Goal: Obtain resource: Download file/media

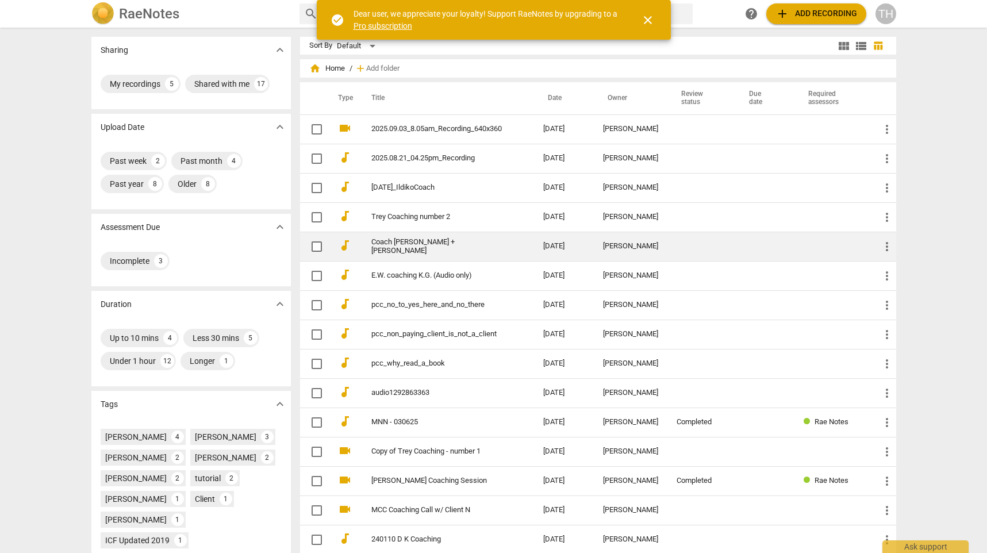
click at [502, 243] on link "Coach [PERSON_NAME] + [PERSON_NAME]" at bounding box center [436, 246] width 131 height 17
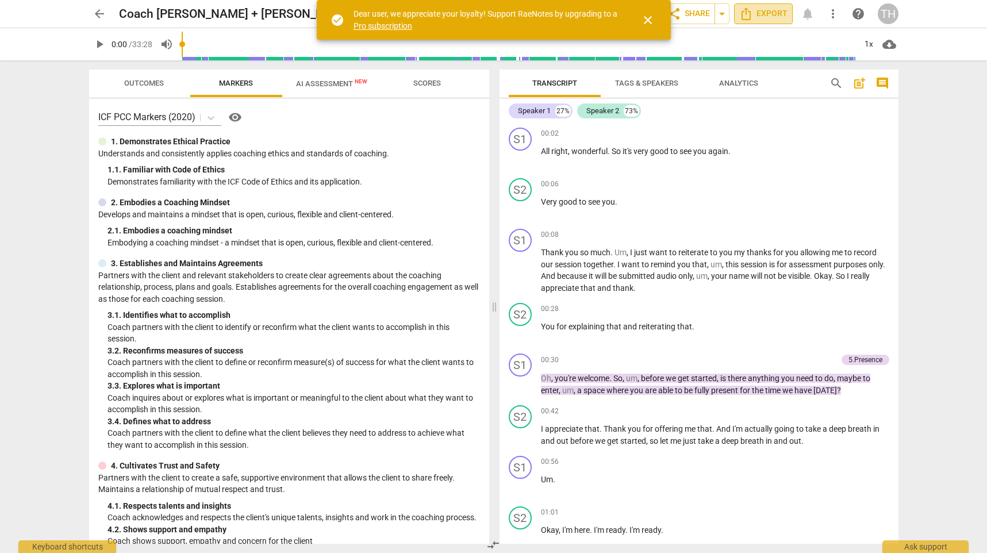
click at [765, 12] on span "Export" at bounding box center [763, 14] width 48 height 14
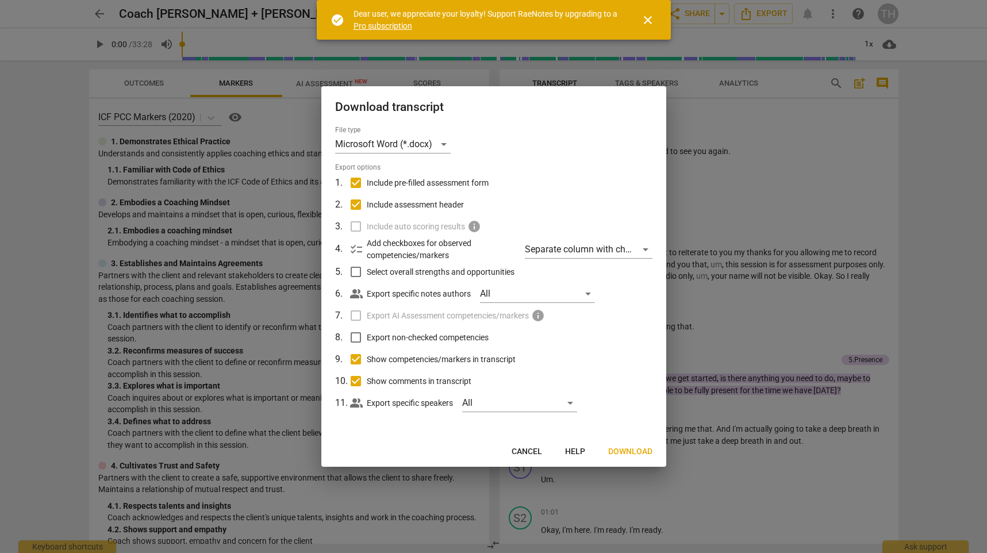
click at [639, 451] on span "Download" at bounding box center [630, 452] width 44 height 12
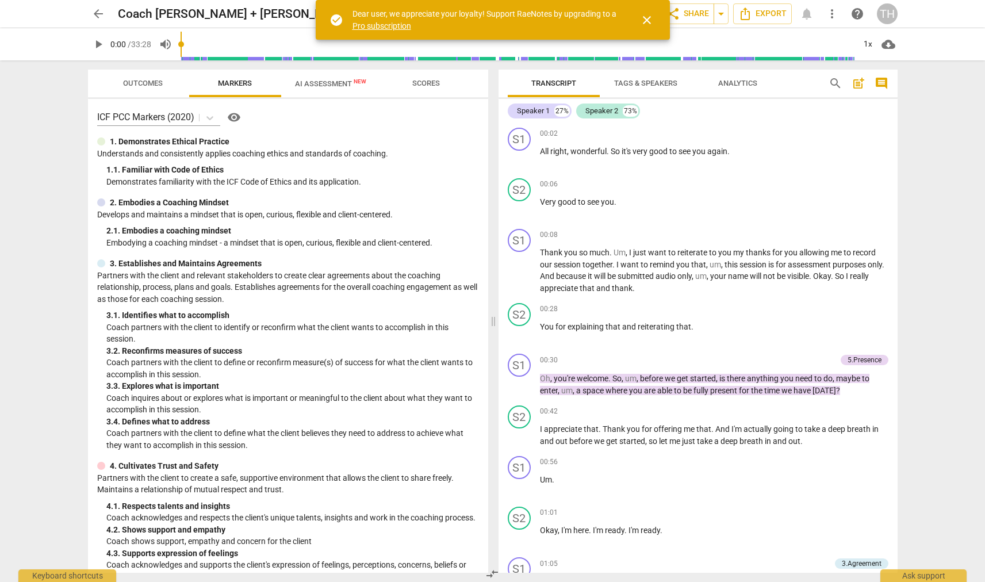
click at [151, 86] on span "Outcomes" at bounding box center [143, 83] width 40 height 9
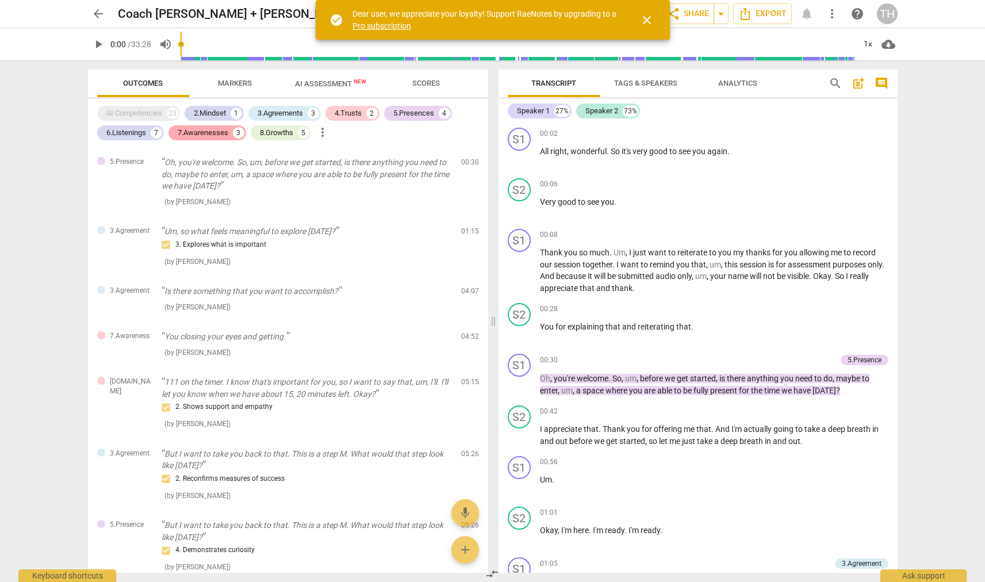
click at [213, 132] on div "7.Awarenesses" at bounding box center [203, 133] width 51 height 12
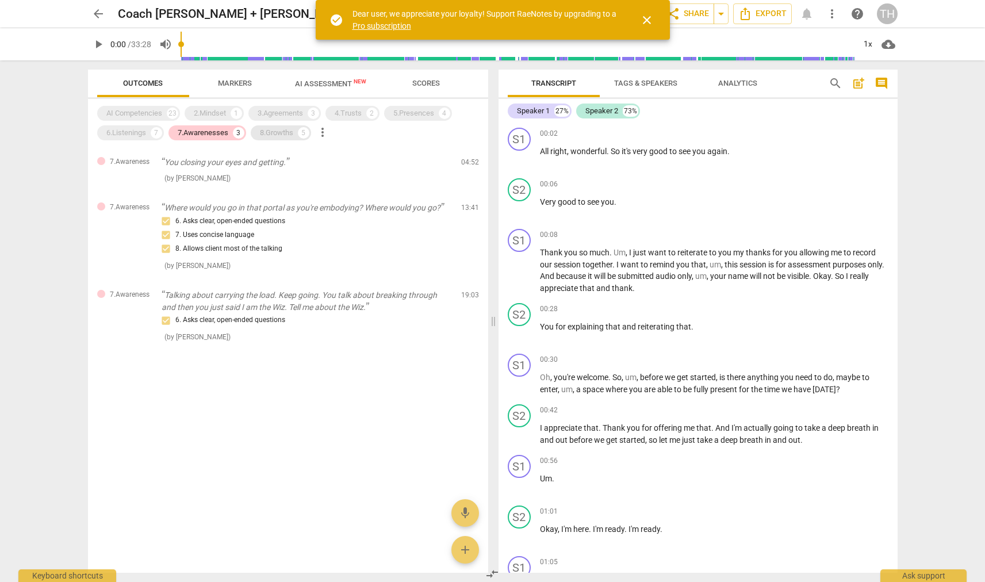
click at [291, 137] on div "8.Growths" at bounding box center [276, 133] width 33 height 12
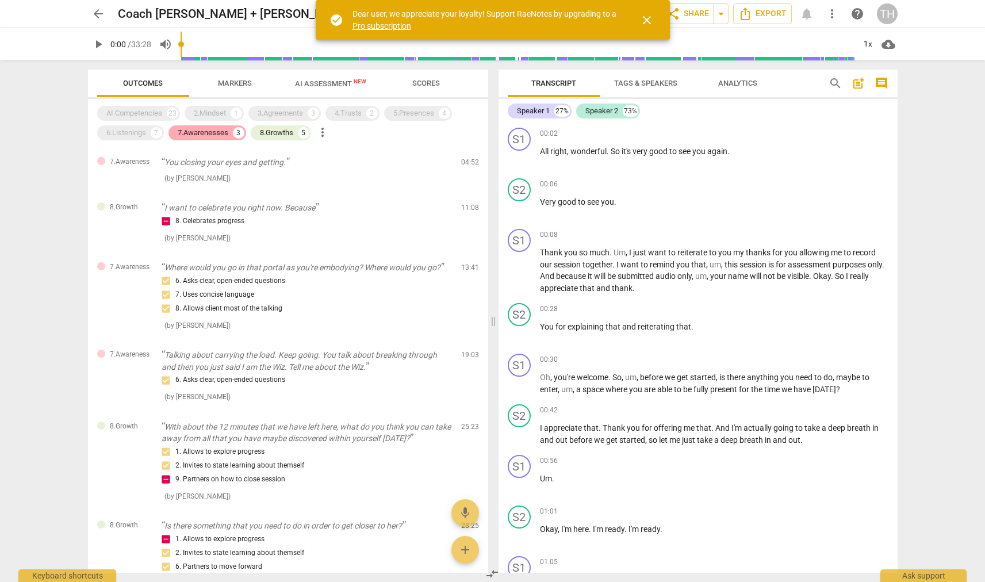
click at [224, 132] on div "7.Awarenesses" at bounding box center [203, 133] width 51 height 12
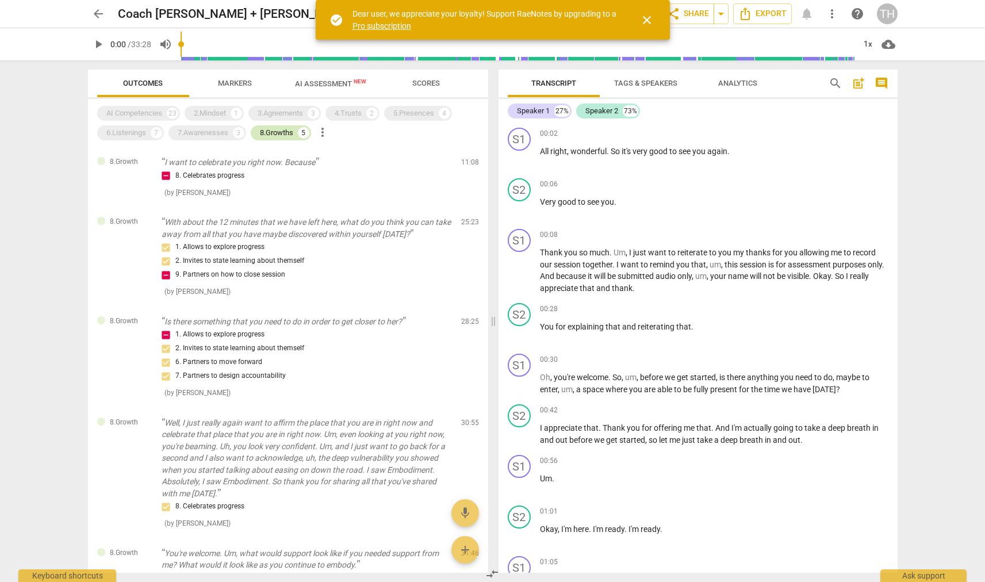
click at [270, 131] on div "8.Growths" at bounding box center [276, 133] width 33 height 12
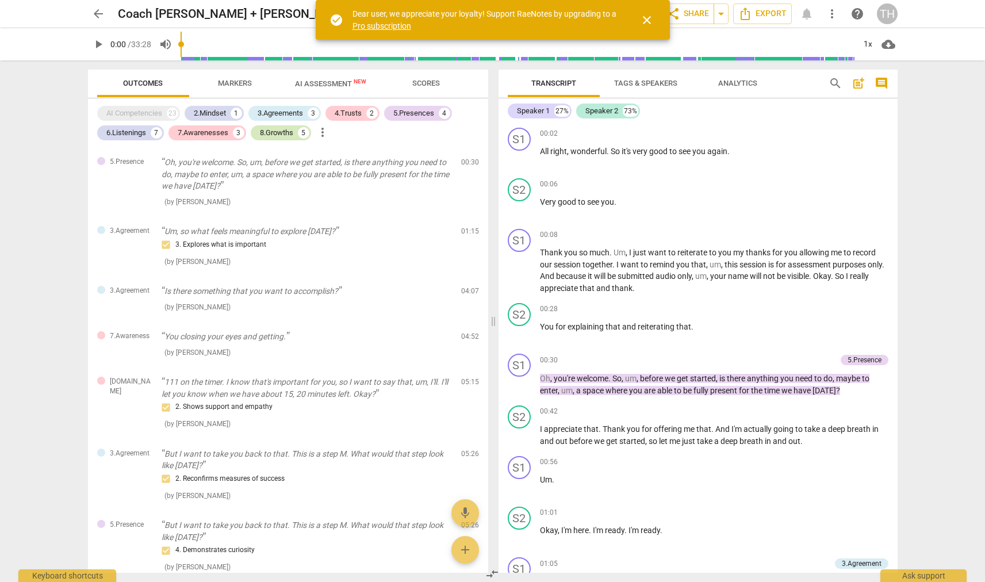
click at [263, 136] on div "8.Growths" at bounding box center [276, 133] width 33 height 12
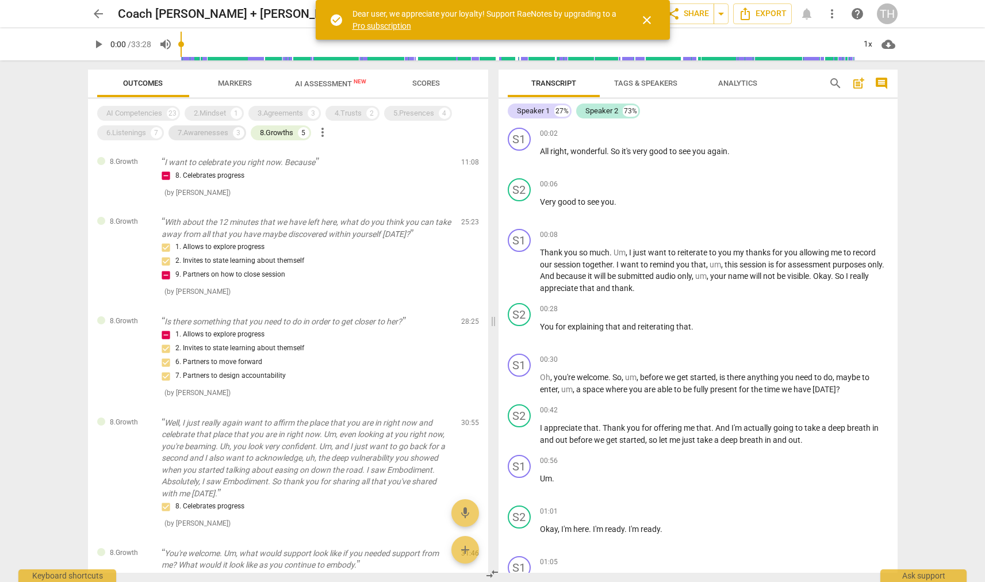
click at [215, 137] on div "7.Awarenesses" at bounding box center [203, 133] width 51 height 12
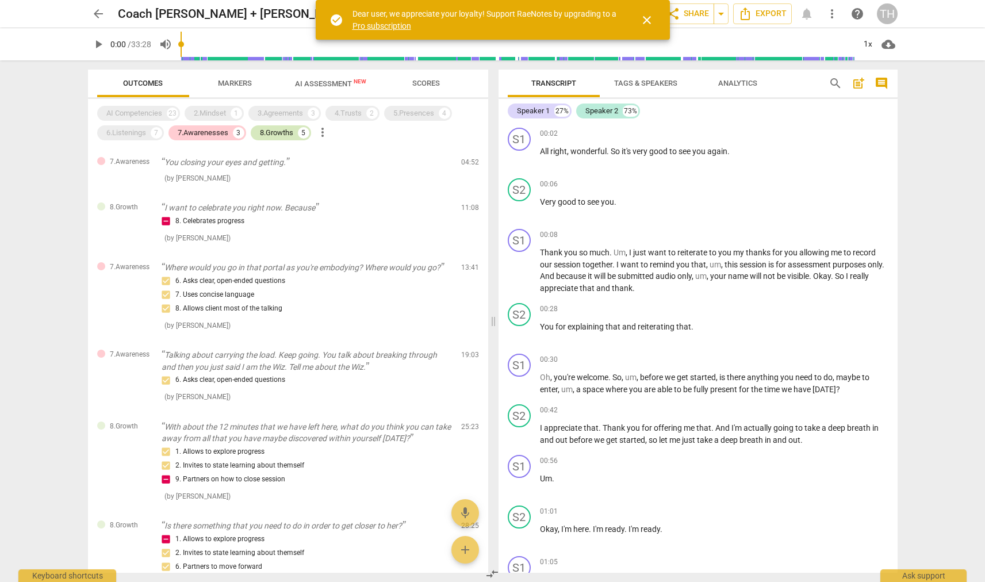
click at [278, 136] on div "8.Growths" at bounding box center [276, 133] width 33 height 12
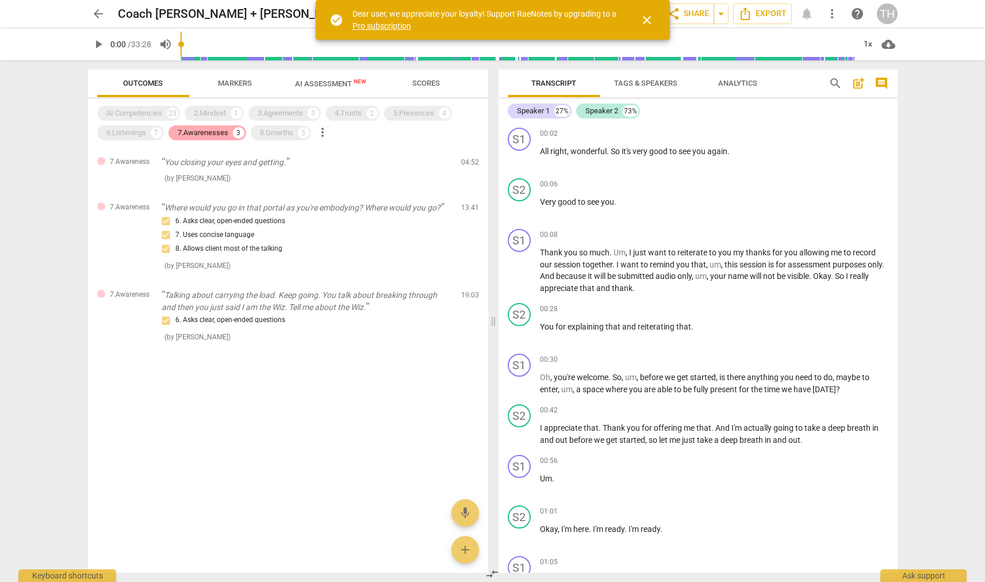
click at [205, 135] on div "7.Awarenesses" at bounding box center [203, 133] width 51 height 12
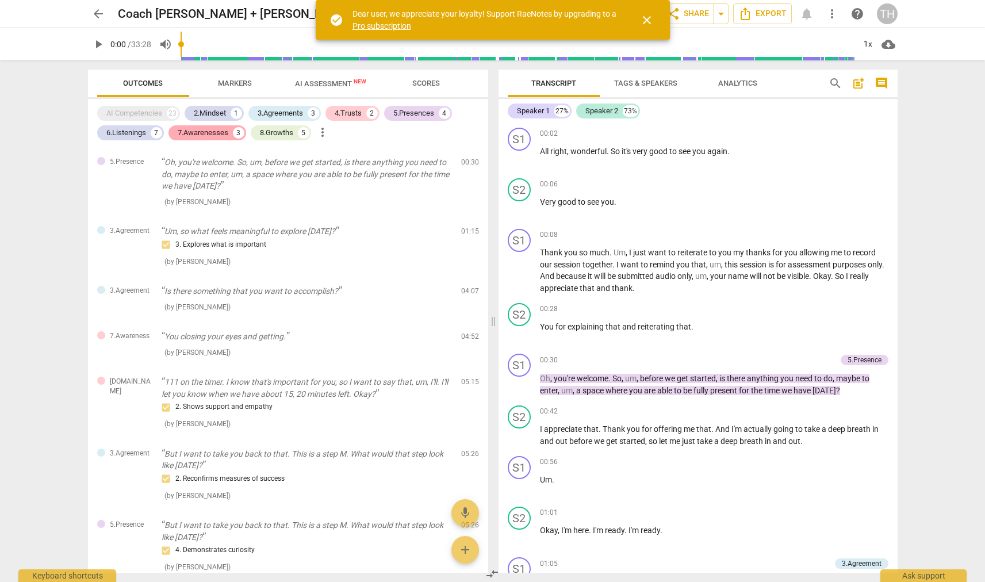
click at [206, 135] on div "7.Awarenesses" at bounding box center [203, 133] width 51 height 12
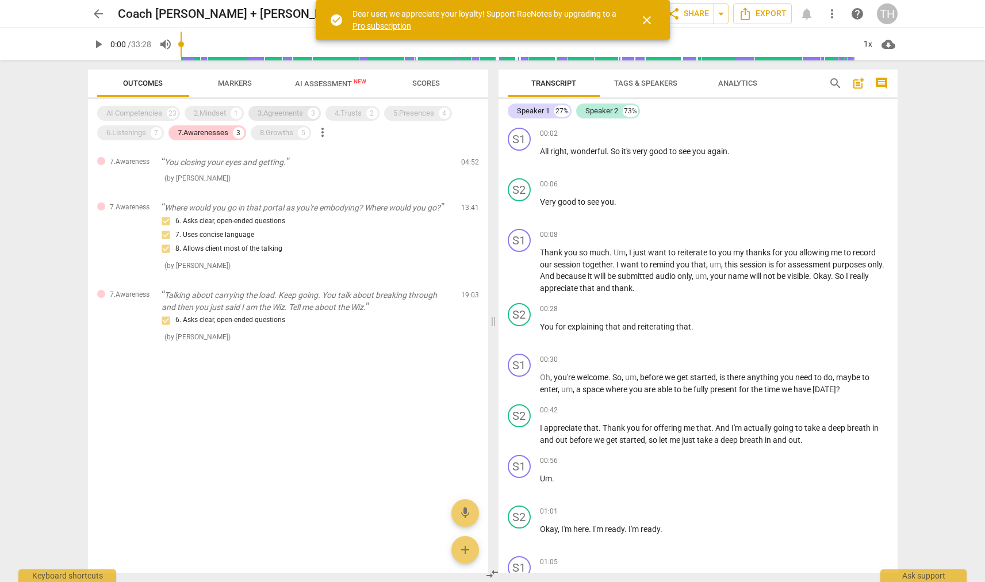
click at [286, 114] on div "3.Agreements" at bounding box center [280, 114] width 45 height 12
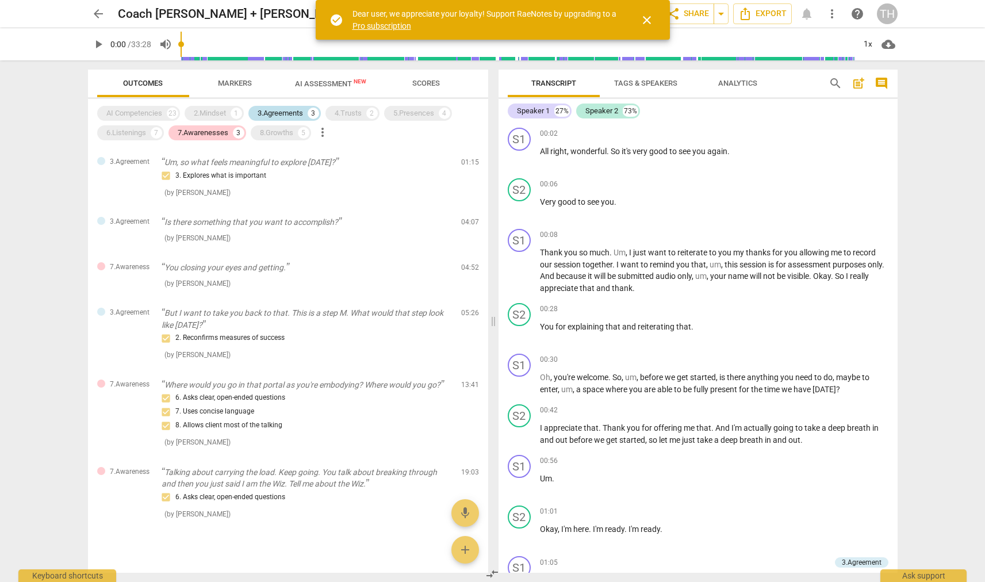
click at [288, 113] on div "3.Agreements" at bounding box center [280, 114] width 45 height 12
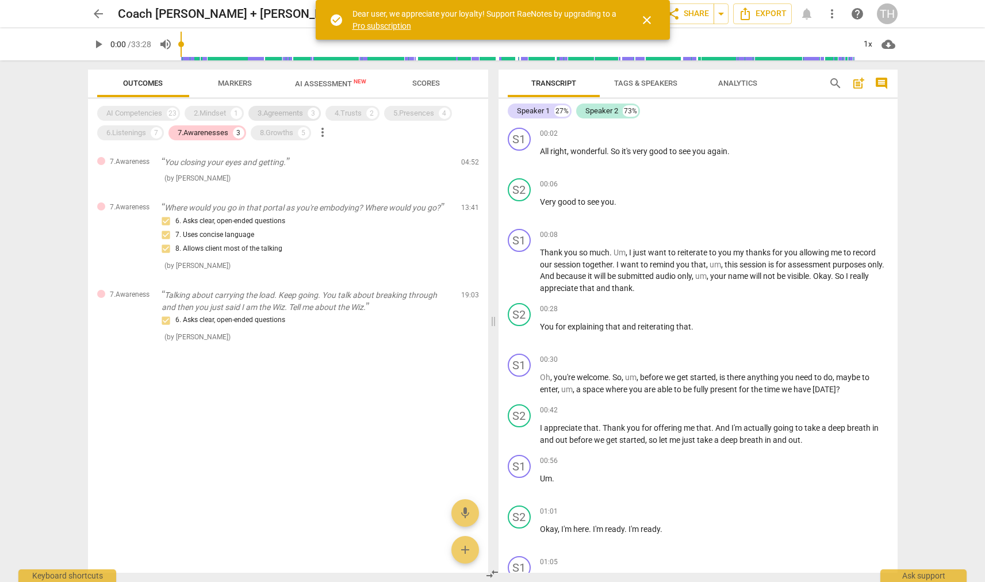
click at [288, 113] on div "3.Agreements" at bounding box center [280, 114] width 45 height 12
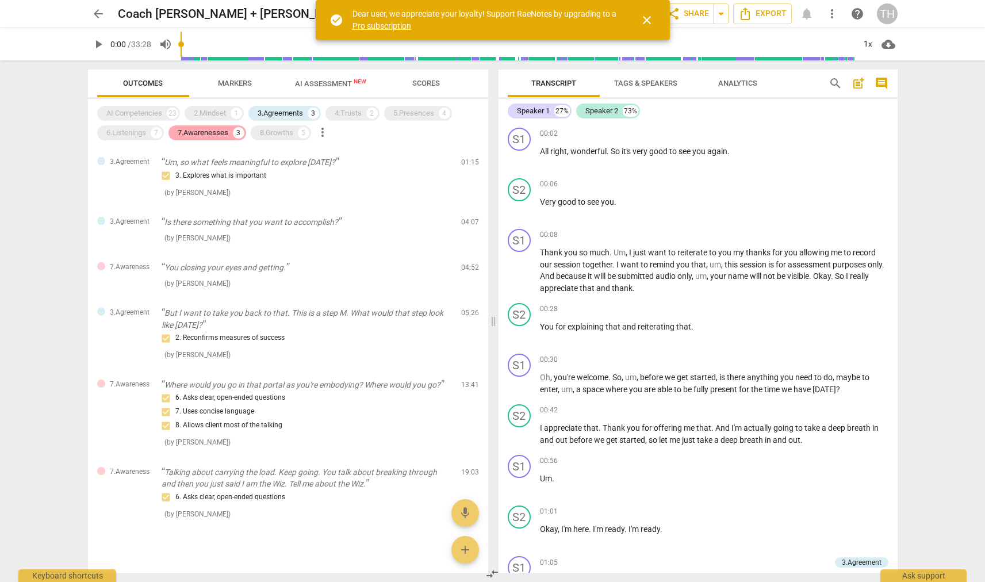
click at [232, 132] on div "7.Awarenesses 3" at bounding box center [207, 132] width 78 height 15
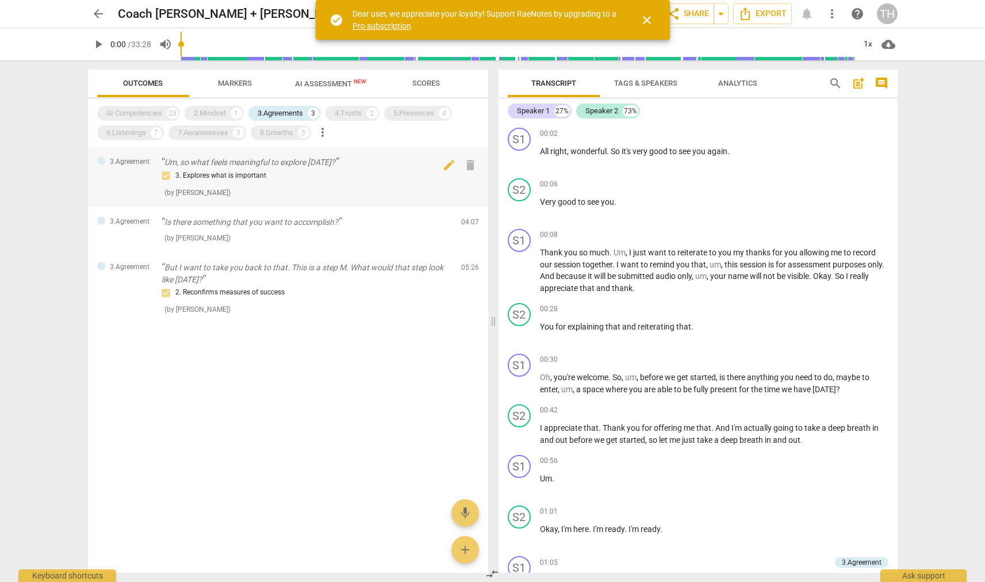
click at [248, 180] on div "3. Explores what is important" at bounding box center [307, 176] width 290 height 14
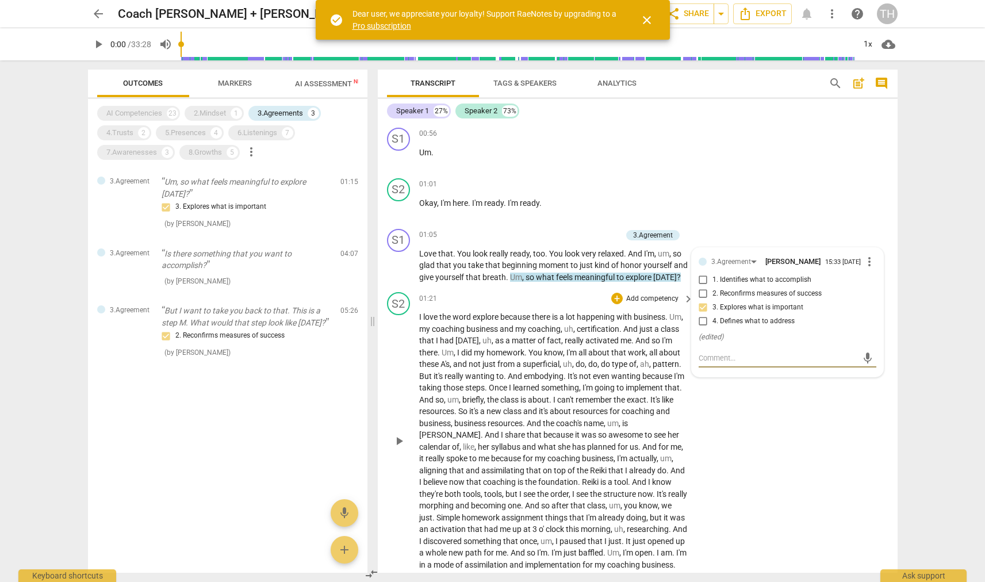
scroll to position [365, 0]
click at [136, 154] on div "7.Awarenesses" at bounding box center [131, 153] width 51 height 12
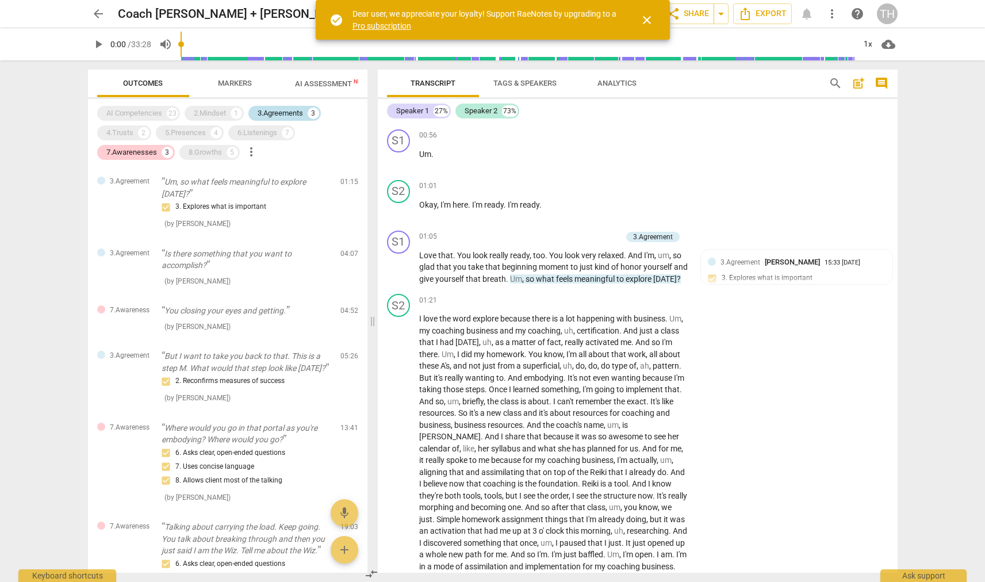
click at [266, 114] on div "3.Agreements" at bounding box center [280, 114] width 45 height 12
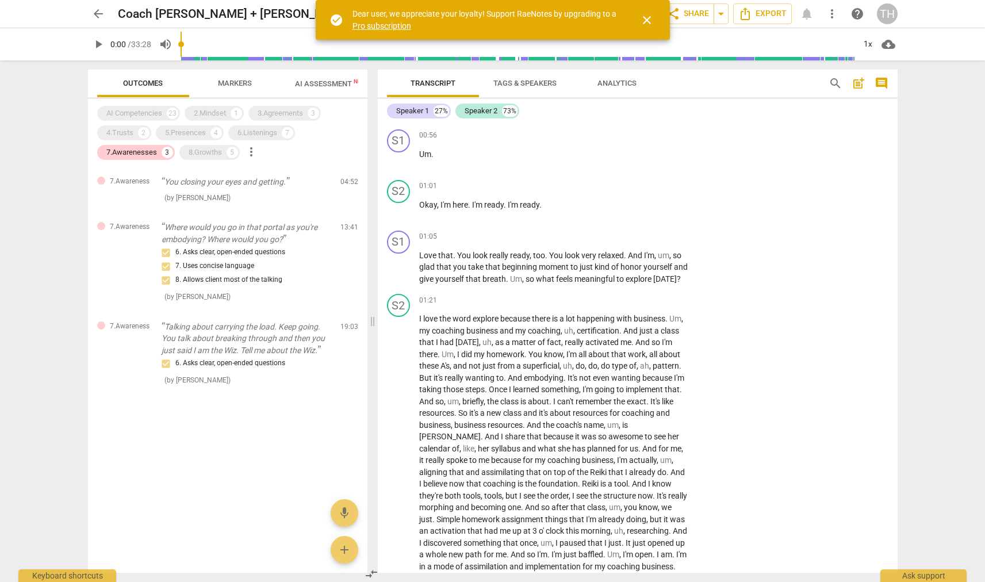
click at [154, 143] on div "AI Competencies 23 2.Mindset 1 3.Agreements 3 4.Trusts 2 5.Presences 4 6.Listen…" at bounding box center [232, 133] width 270 height 59
click at [162, 153] on div "3" at bounding box center [168, 153] width 12 height 12
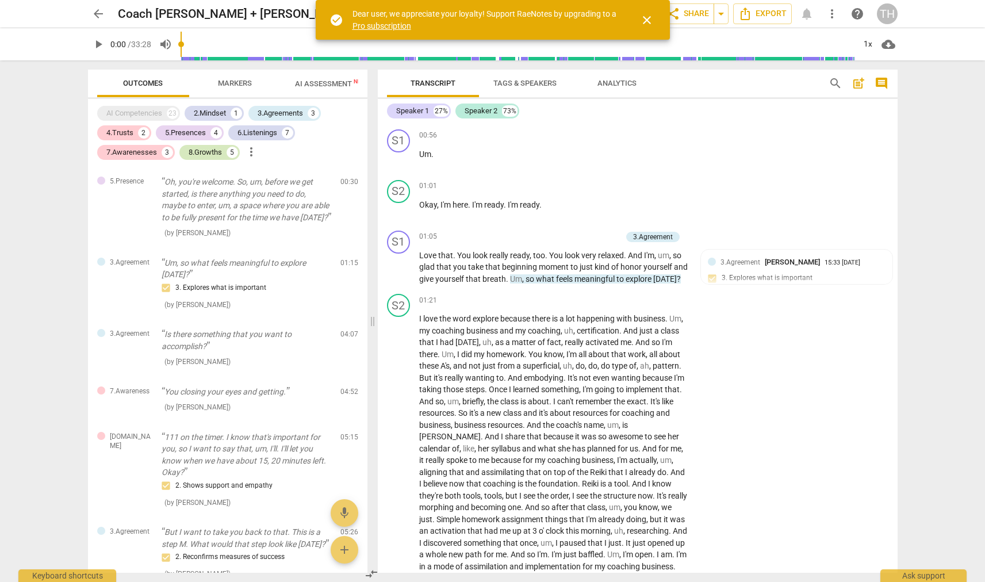
click at [197, 152] on div "8.Growths" at bounding box center [205, 153] width 33 height 12
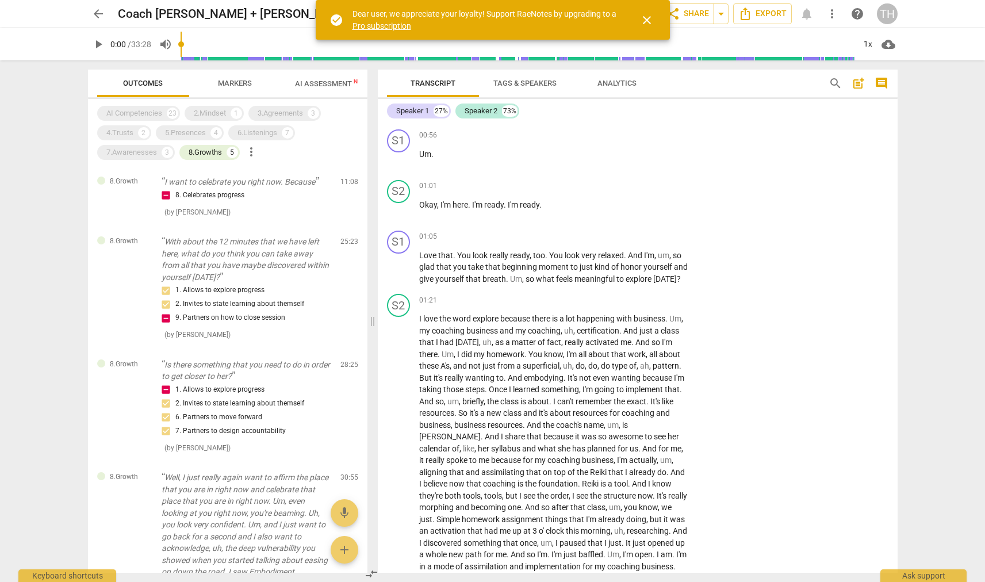
scroll to position [0, 0]
click at [246, 186] on p "I want to celebrate you right now. Because" at bounding box center [247, 182] width 170 height 12
